Goal: Information Seeking & Learning: Understand process/instructions

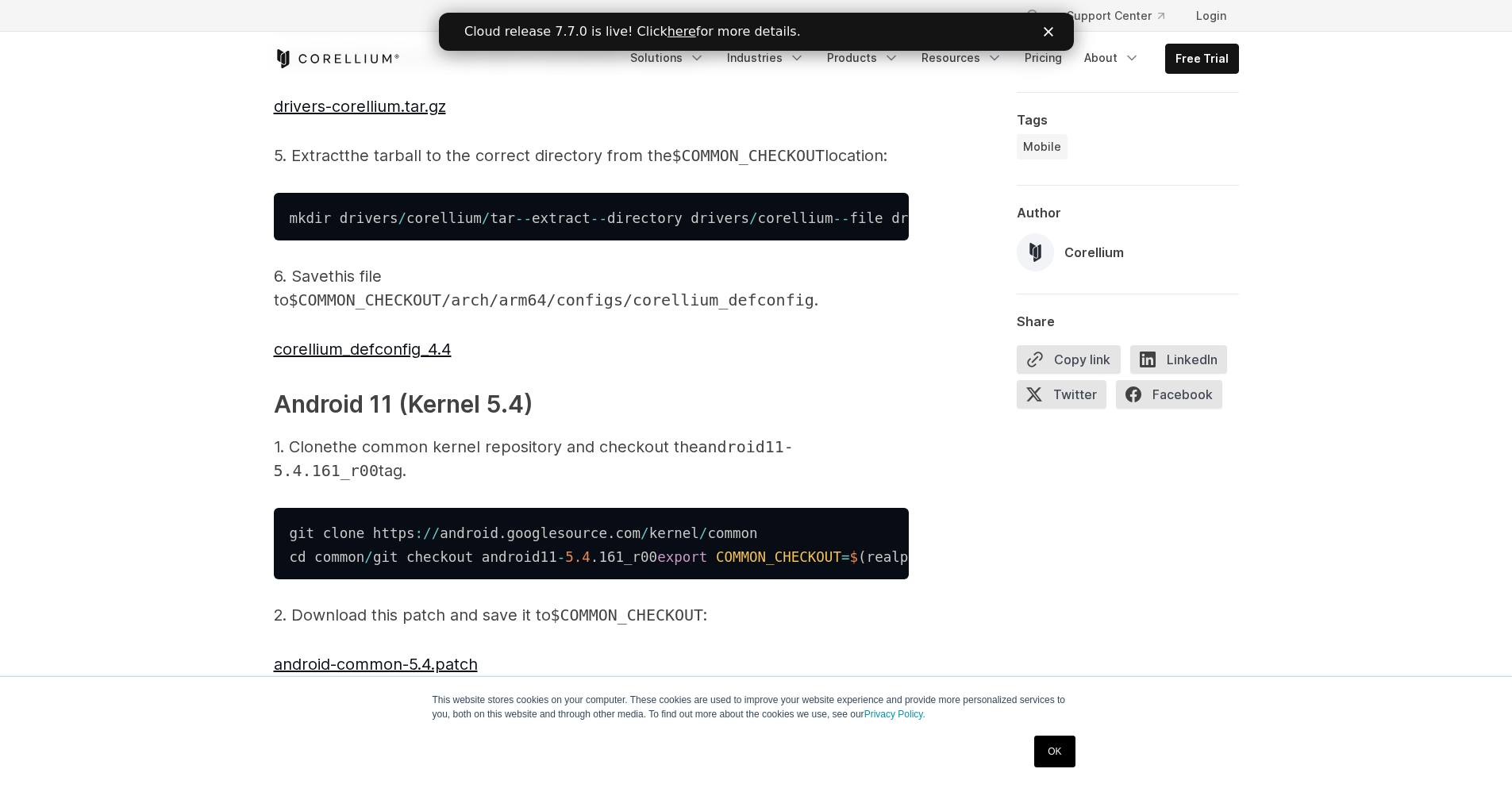
scroll to position [3646, 0]
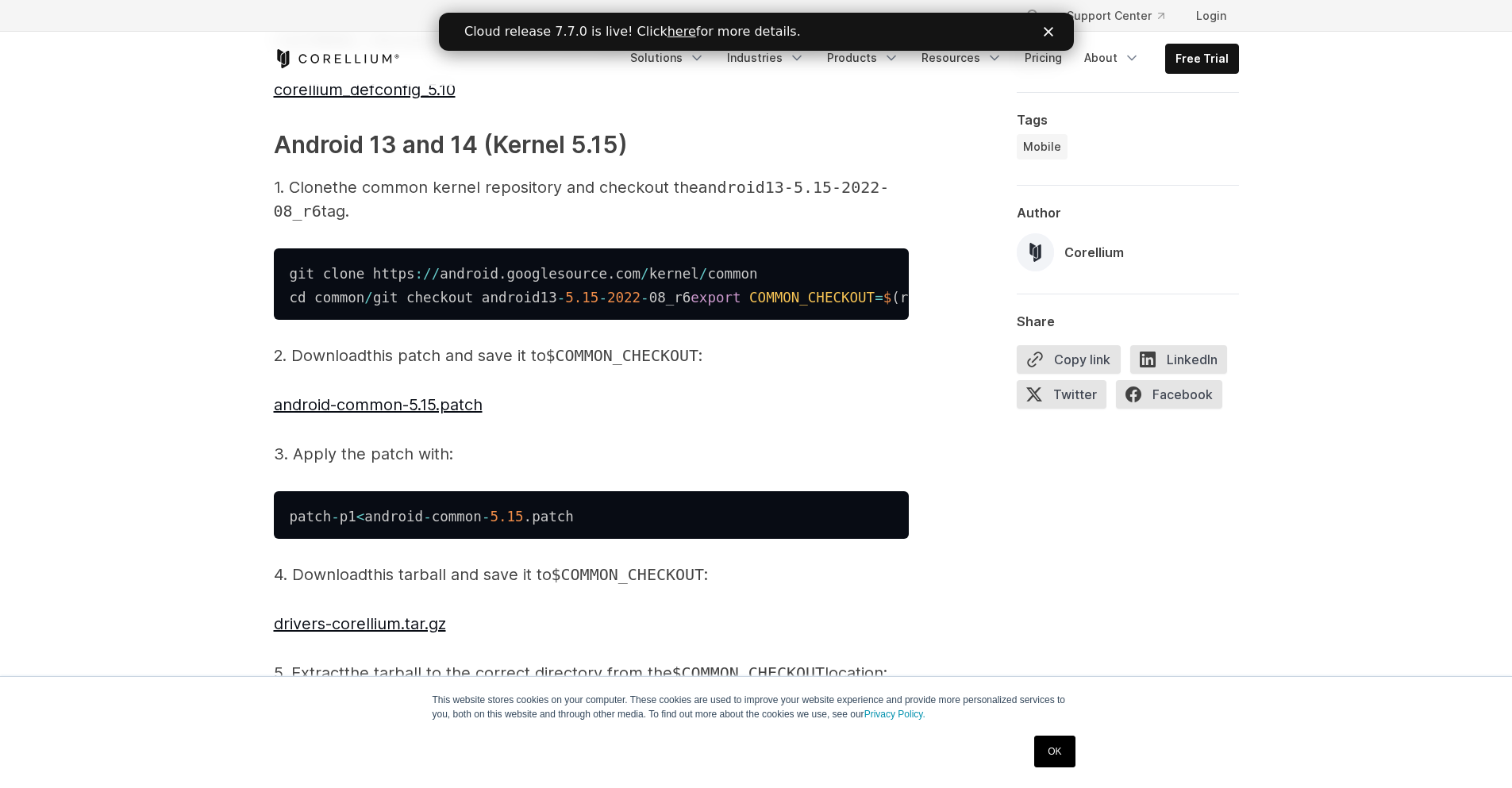
click at [381, 424] on span "These instructions are written for and tested on Debian Bullseye and Ubuntu 20.…" at bounding box center [591, 28] width 635 height 5096
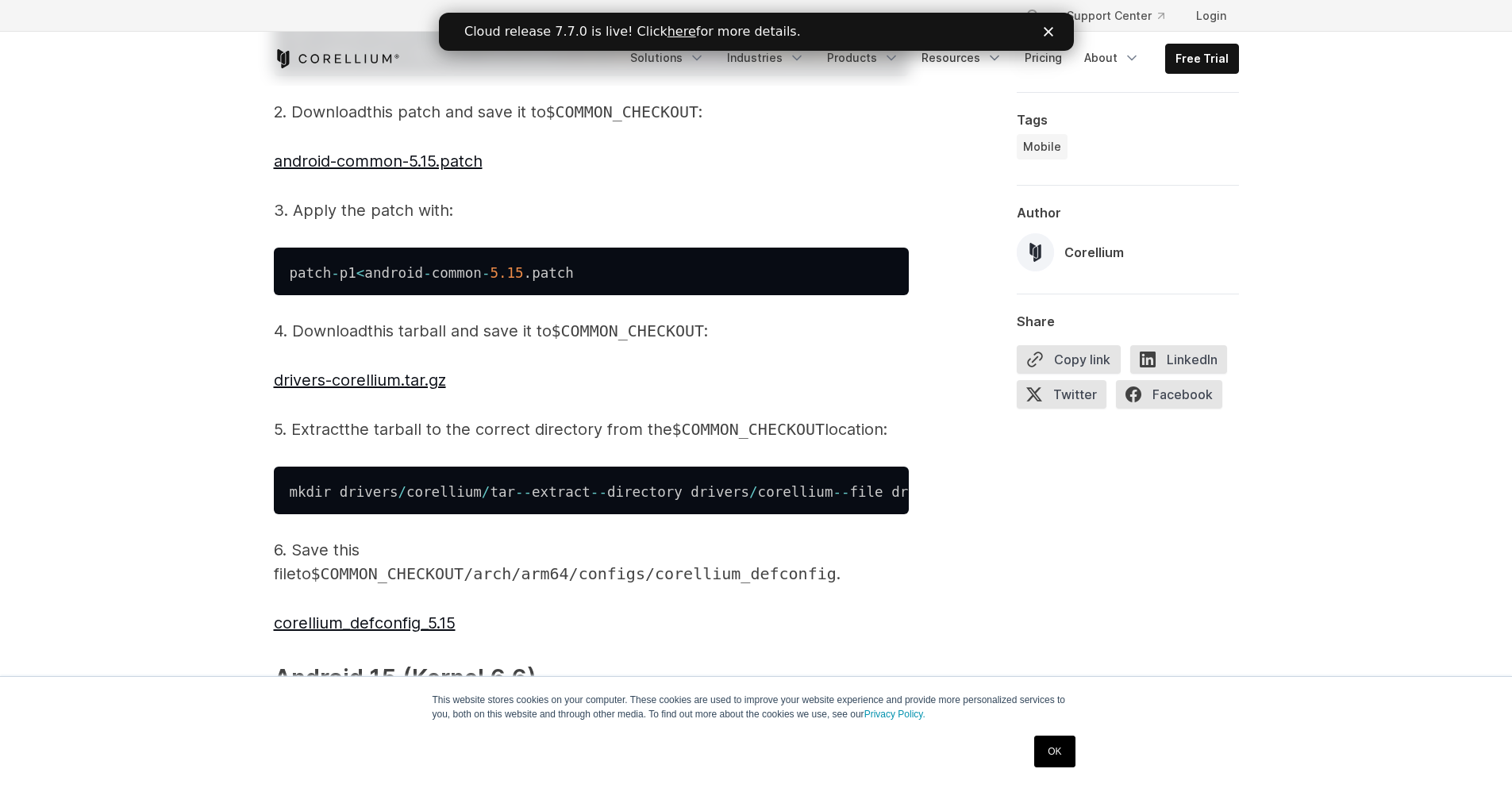
scroll to position [3932, 0]
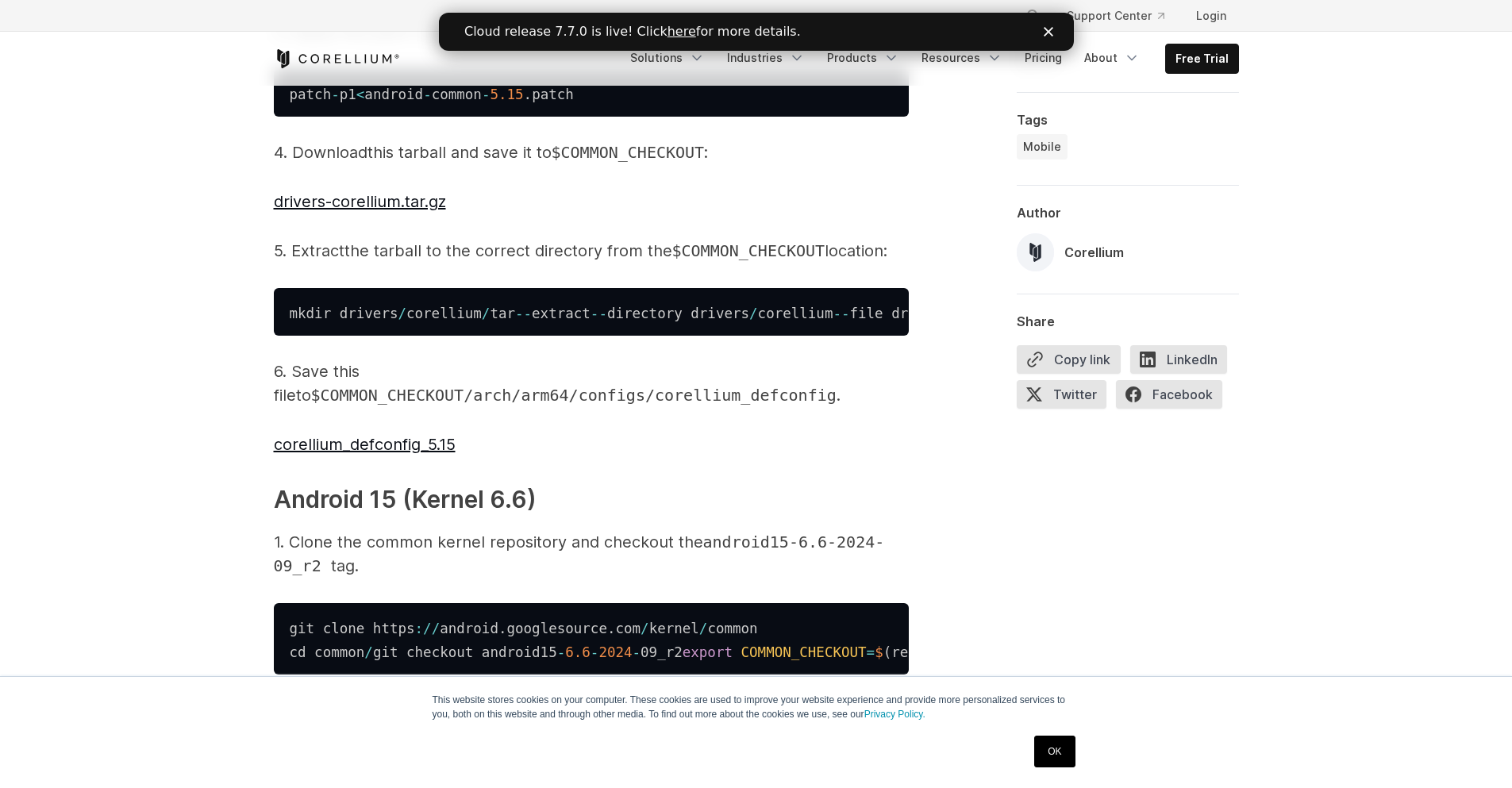
scroll to position [4027, 0]
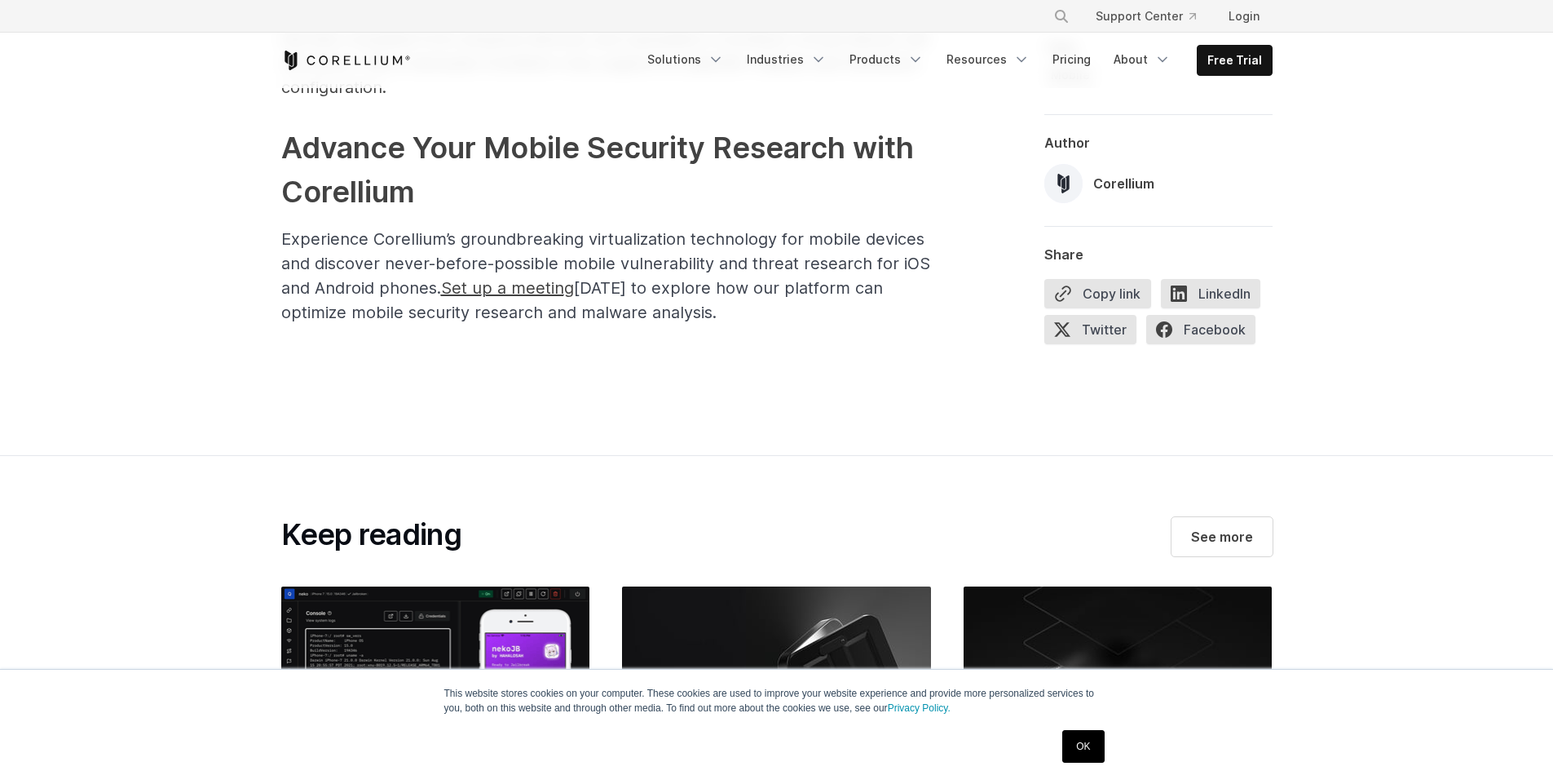
scroll to position [5871, 0]
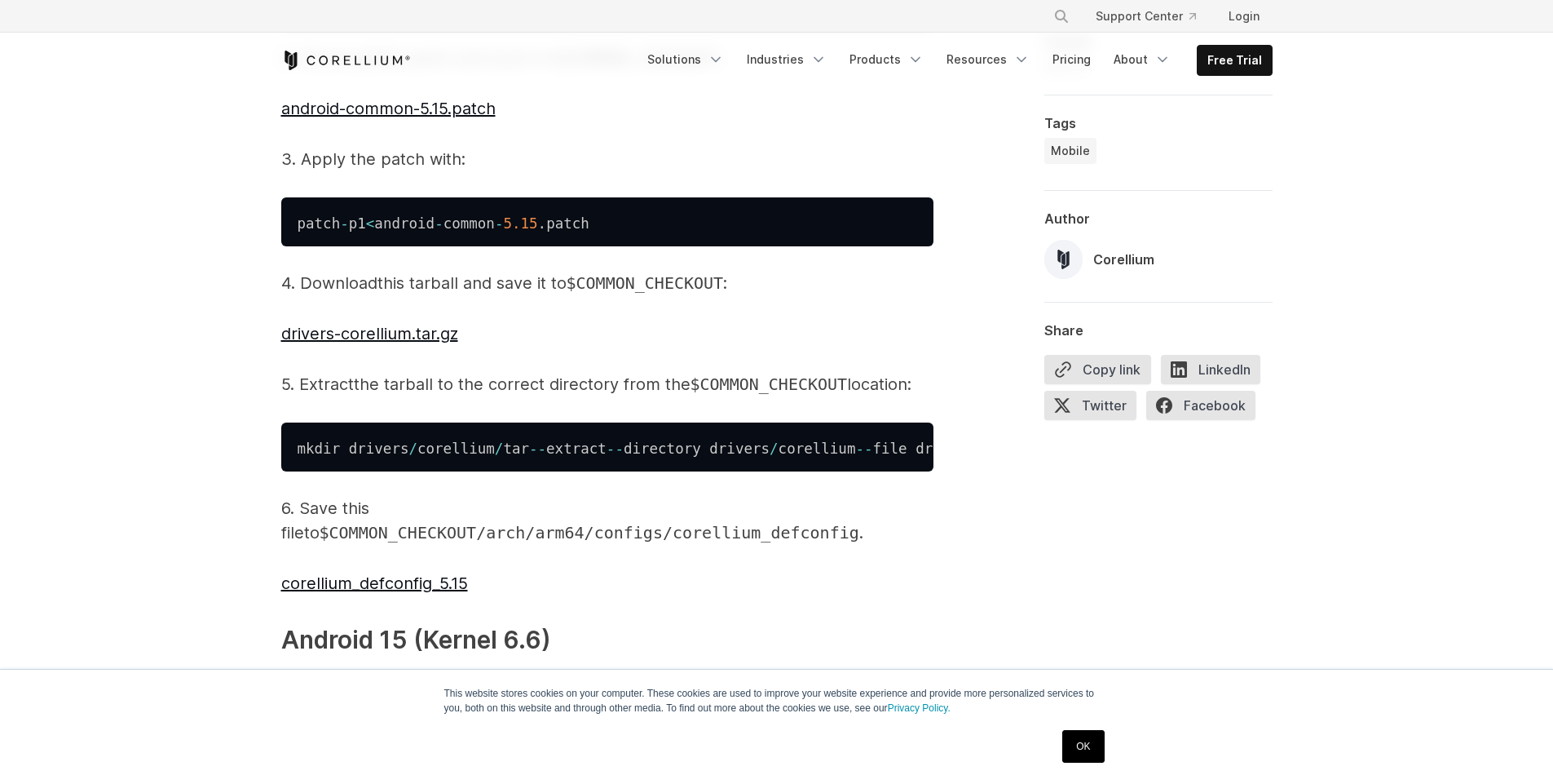
scroll to position [4052, 0]
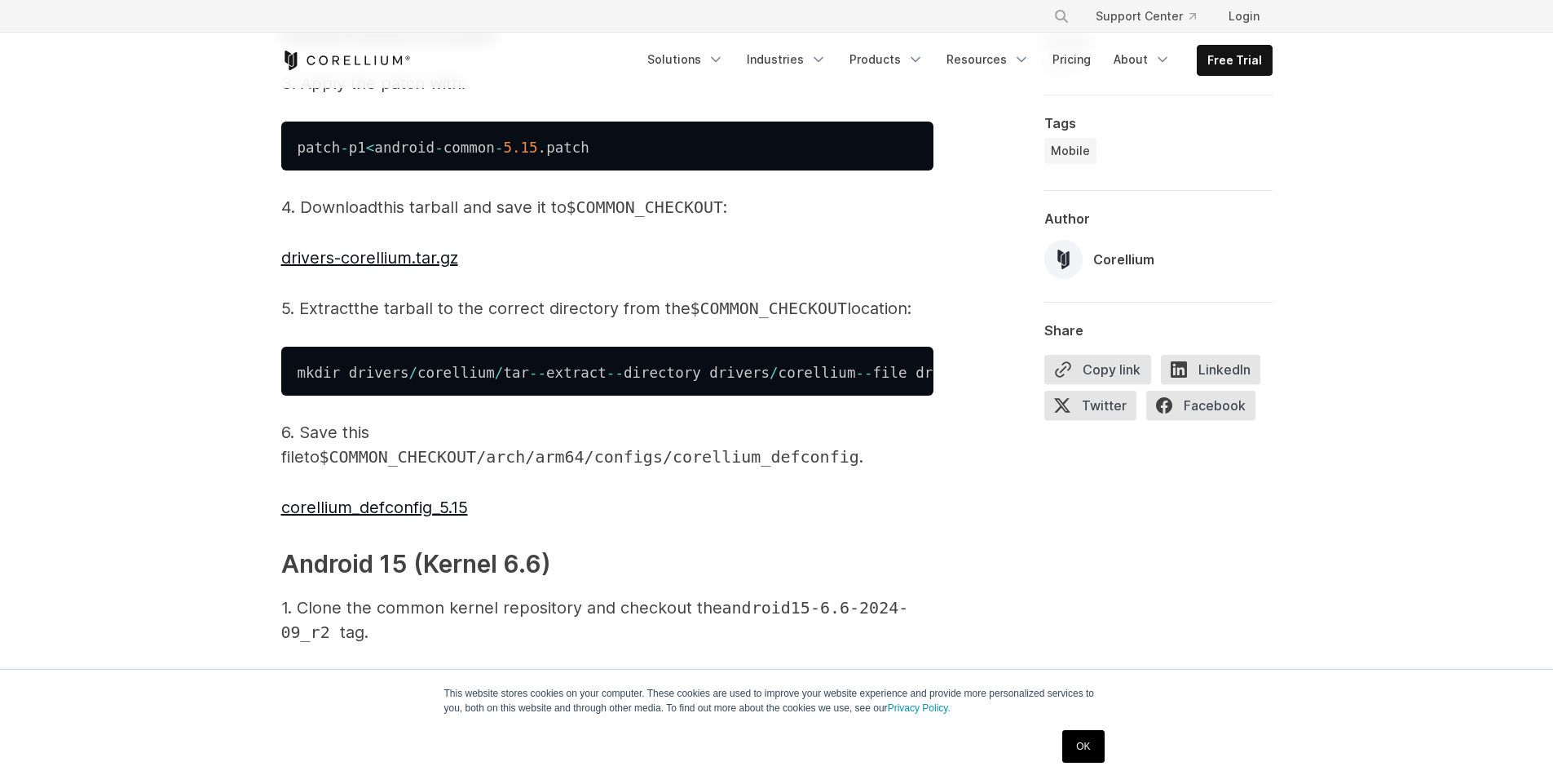
scroll to position [4247, 0]
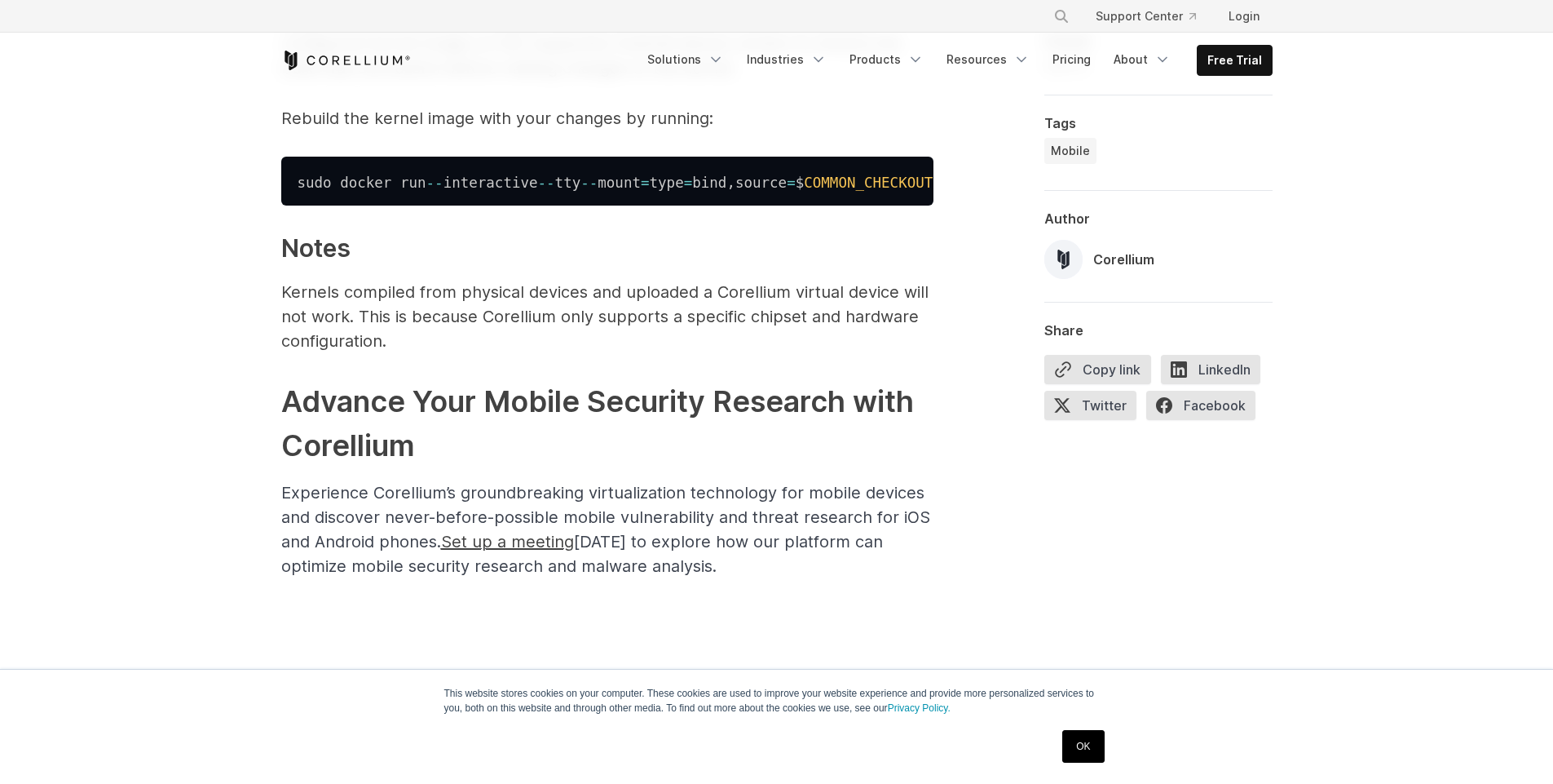
scroll to position [0, 1061]
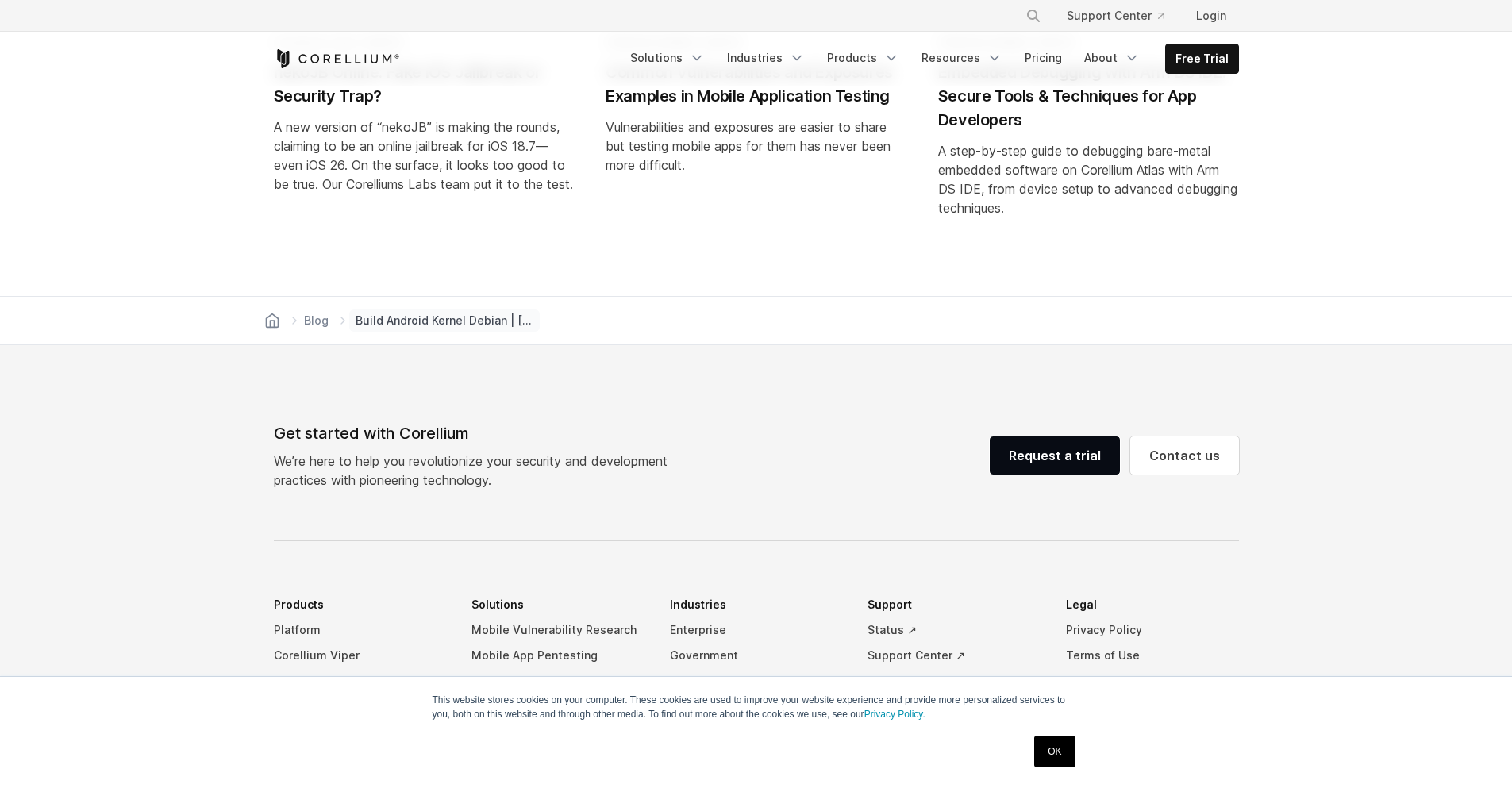
scroll to position [0, 1539]
